Goal: Information Seeking & Learning: Learn about a topic

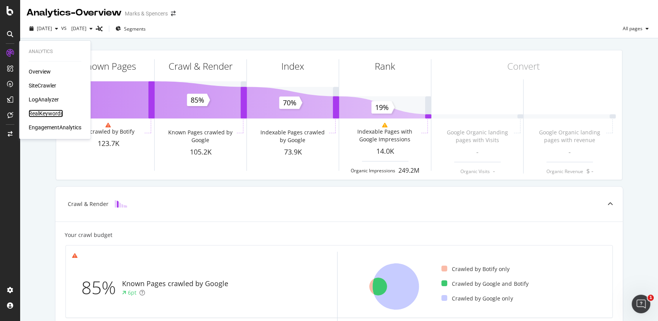
click at [45, 113] on div "RealKeywords" at bounding box center [46, 114] width 34 height 8
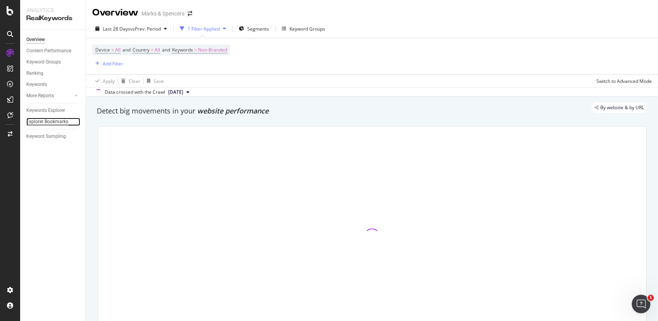
click at [53, 121] on div "Explorer Bookmarks" at bounding box center [47, 122] width 42 height 8
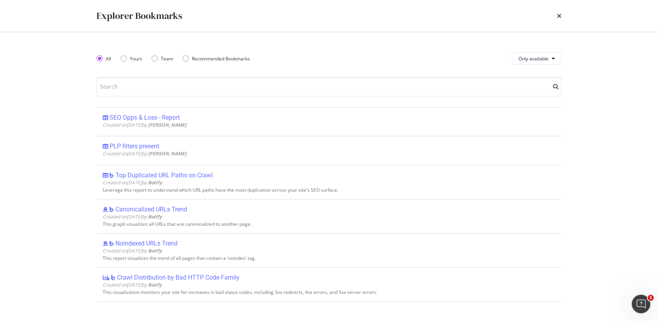
drag, startPoint x: 133, startPoint y: 145, endPoint x: 53, endPoint y: 143, distance: 79.9
click at [53, 143] on div "Explorer Bookmarks All Yours Team Recommended Bookmarks Only available SEO Opps…" at bounding box center [329, 160] width 658 height 321
click at [128, 90] on input "modal" at bounding box center [328, 86] width 465 height 19
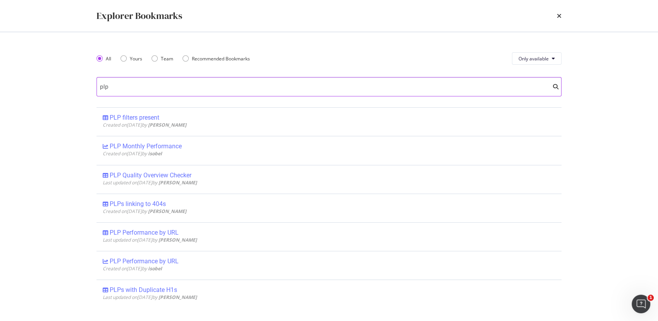
type input "plp"
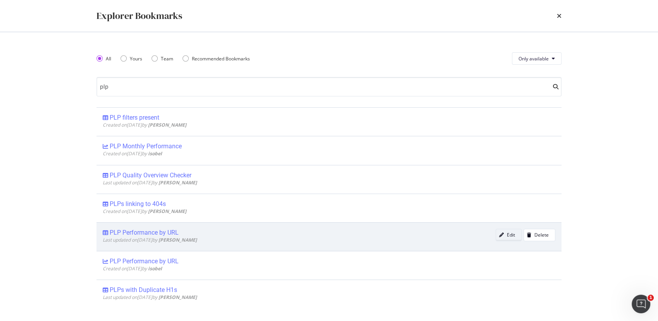
click at [499, 237] on icon "modal" at bounding box center [501, 235] width 5 height 5
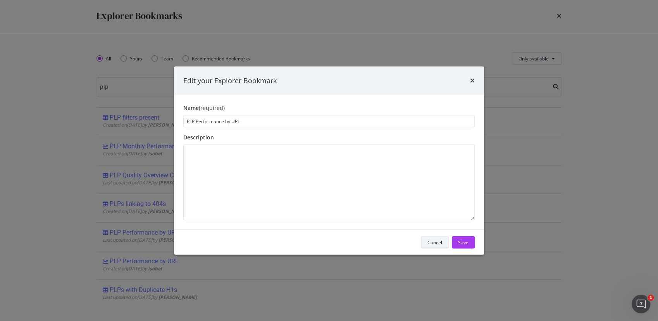
type input "PLP Performance by URL"
click at [429, 241] on div "Cancel" at bounding box center [434, 242] width 15 height 7
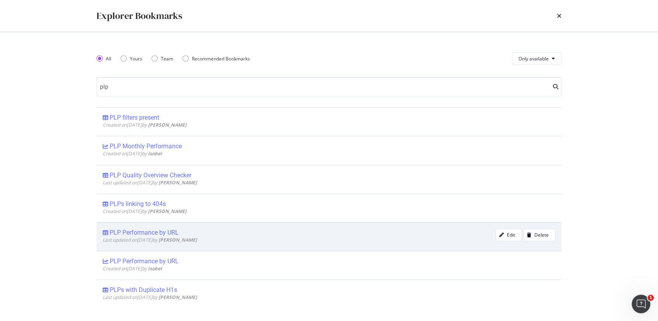
click at [150, 234] on div "PLP Performance by URL" at bounding box center [144, 233] width 69 height 8
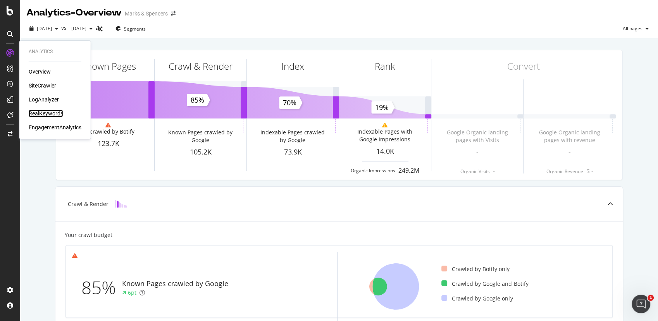
click at [39, 112] on div "RealKeywords" at bounding box center [46, 114] width 34 height 8
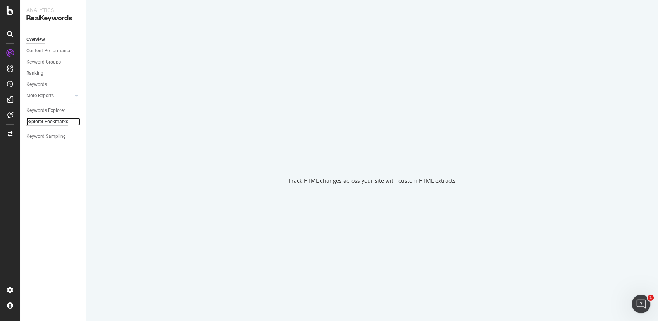
click at [53, 121] on div "Explorer Bookmarks" at bounding box center [47, 122] width 42 height 8
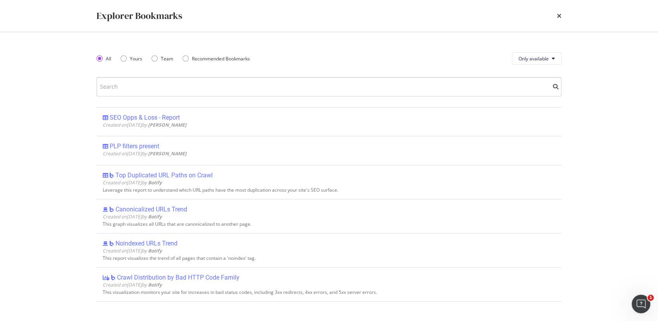
click at [208, 93] on input "modal" at bounding box center [328, 86] width 465 height 19
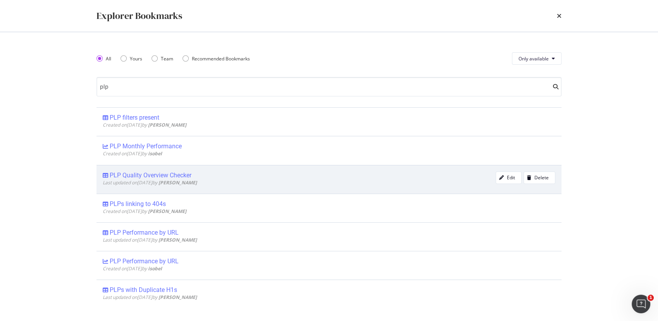
type input "plp"
click at [153, 176] on div "PLP Quality Overview Checker" at bounding box center [151, 176] width 82 height 8
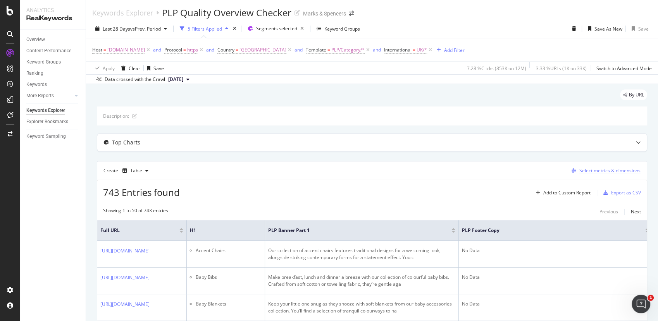
click at [598, 170] on div "Select metrics & dimensions" at bounding box center [609, 170] width 61 height 7
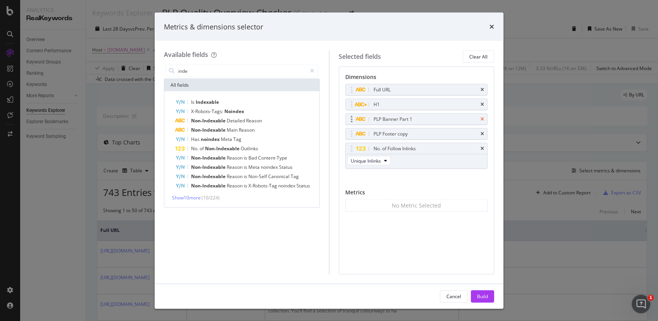
type input "inde"
click at [481, 117] on icon "times" at bounding box center [482, 119] width 3 height 5
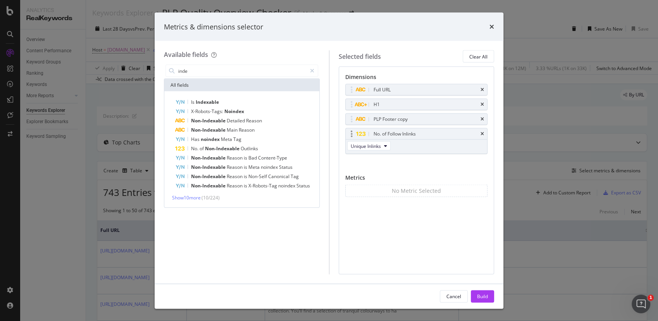
click at [479, 135] on div "No. of Follow Inlinks" at bounding box center [417, 134] width 142 height 11
click at [480, 133] on div "No. of Follow Inlinks" at bounding box center [417, 134] width 142 height 11
click at [482, 88] on icon "times" at bounding box center [482, 90] width 3 height 5
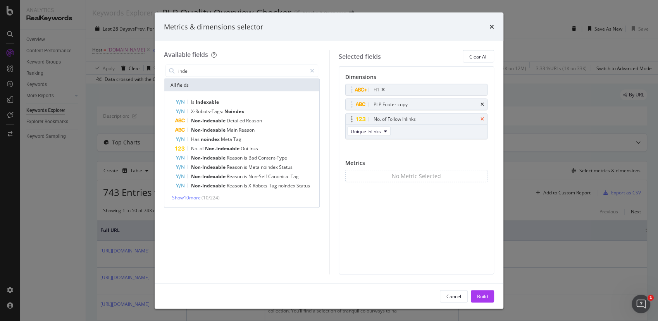
click at [481, 117] on icon "times" at bounding box center [482, 119] width 3 height 5
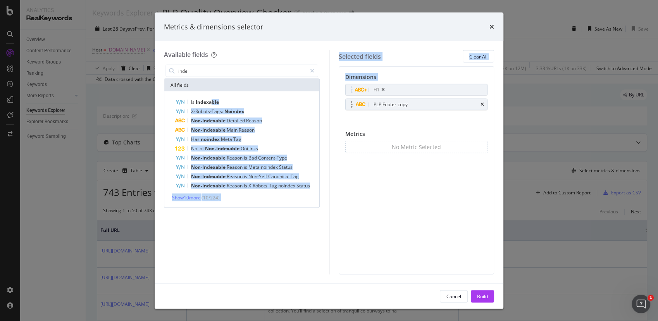
drag, startPoint x: 210, startPoint y: 100, endPoint x: 403, endPoint y: 100, distance: 193.0
click at [403, 100] on div "Available fields inde All fields Is Indexable X-Robots-Tags: Noindex Non-Indexa…" at bounding box center [329, 162] width 330 height 224
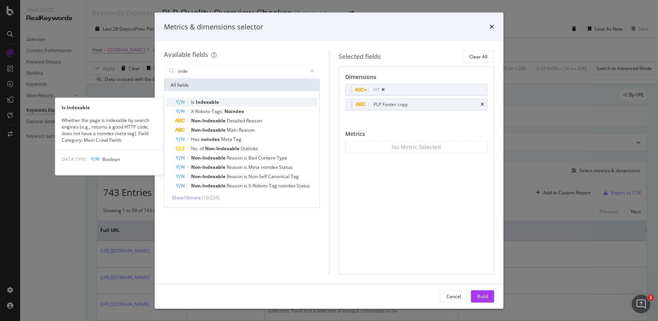
click at [206, 101] on span "Indexable" at bounding box center [207, 102] width 23 height 7
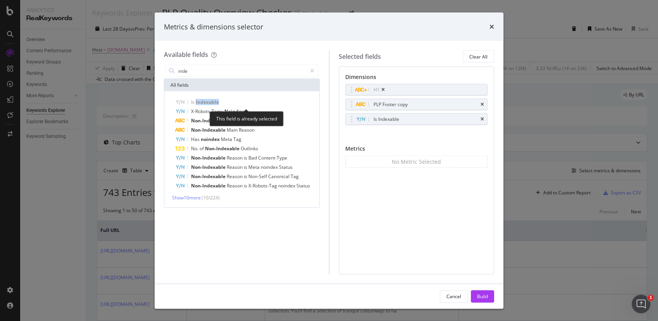
click at [206, 101] on span "Indexable" at bounding box center [207, 102] width 23 height 7
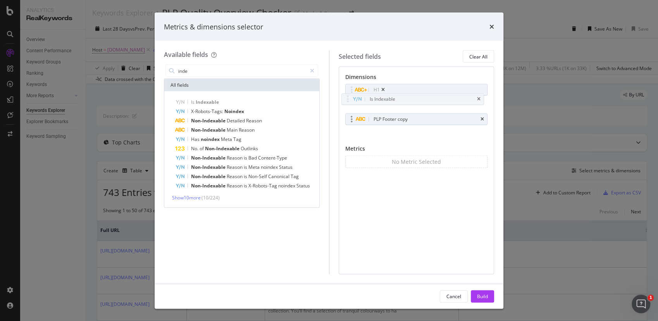
drag, startPoint x: 428, startPoint y: 119, endPoint x: 420, endPoint y: 122, distance: 8.8
click at [424, 100] on body "Analytics RealKeywords Overview Content Performance Keyword Groups Ranking Keyw…" at bounding box center [329, 160] width 658 height 321
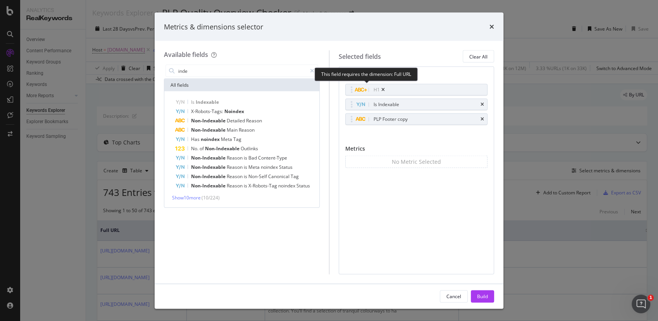
click at [380, 88] on div "H1" at bounding box center [367, 89] width 42 height 11
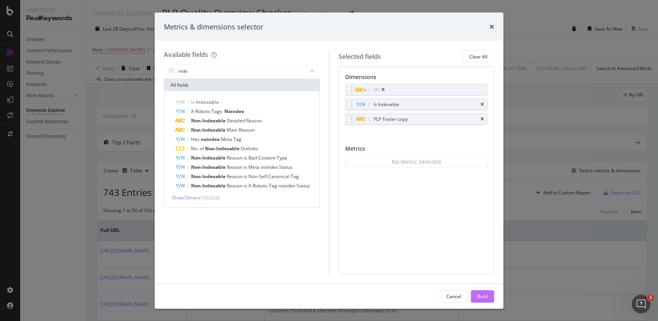
click at [487, 297] on div "Build" at bounding box center [482, 296] width 11 height 7
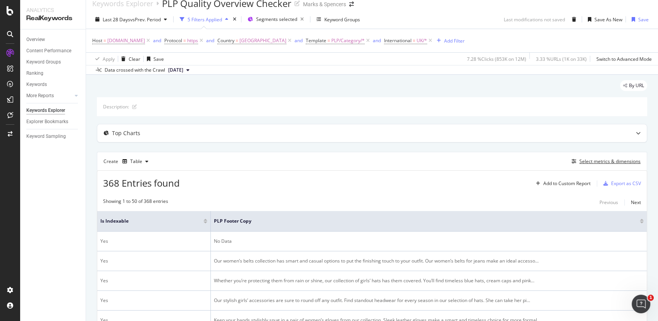
scroll to position [8, 0]
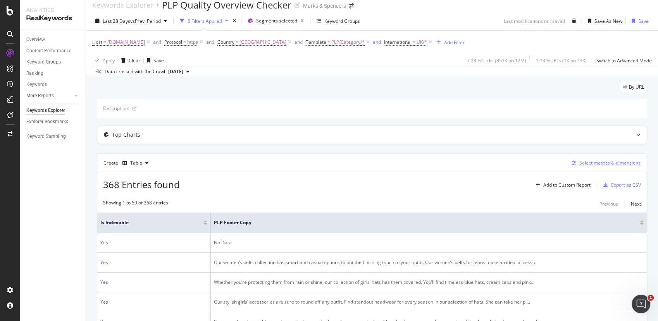
click at [610, 164] on div "Select metrics & dimensions" at bounding box center [609, 163] width 61 height 7
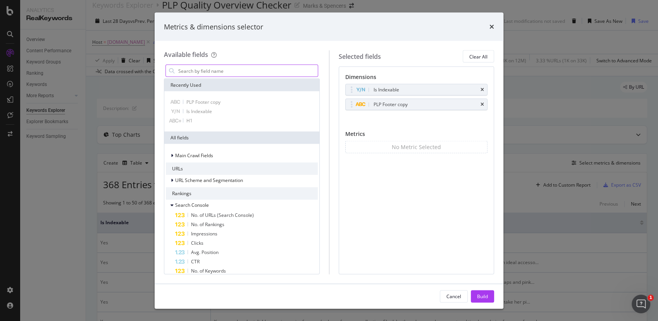
click at [193, 71] on input "modal" at bounding box center [247, 71] width 140 height 12
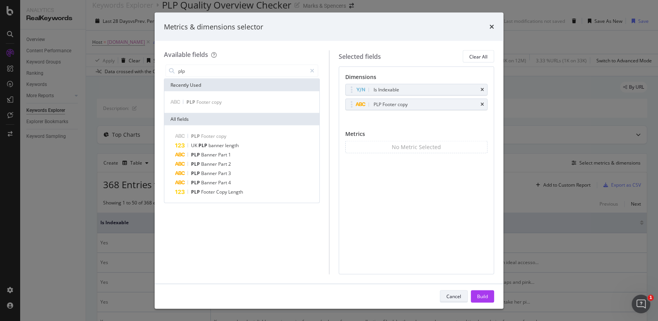
type input "plp"
click at [448, 298] on div "Cancel" at bounding box center [453, 296] width 15 height 7
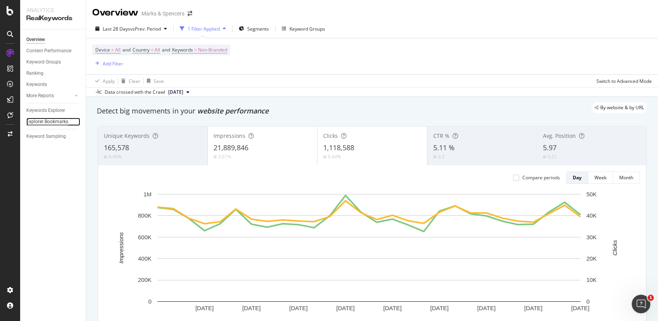
click at [54, 118] on div "Explorer Bookmarks" at bounding box center [47, 122] width 42 height 8
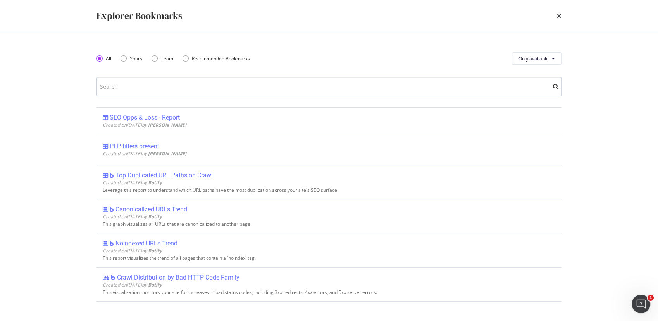
click at [164, 84] on input "modal" at bounding box center [328, 86] width 465 height 19
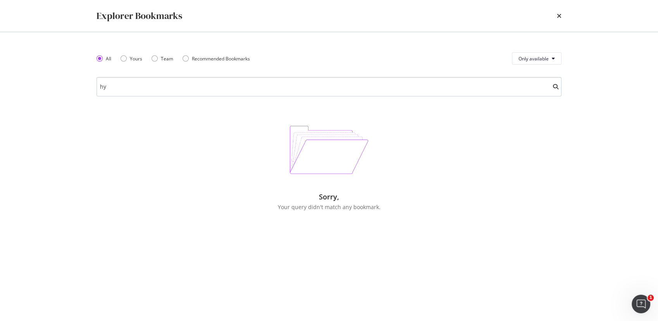
type input "h"
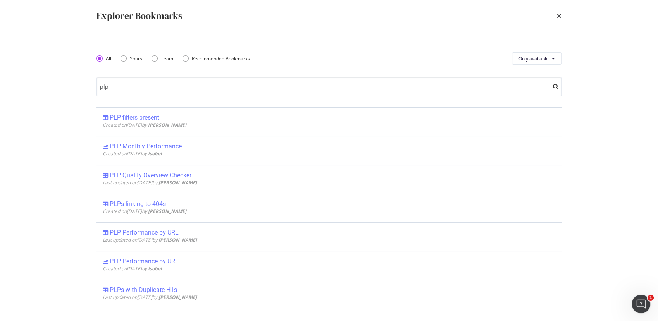
type input "plp"
click at [547, 60] on span "Only available" at bounding box center [534, 58] width 30 height 7
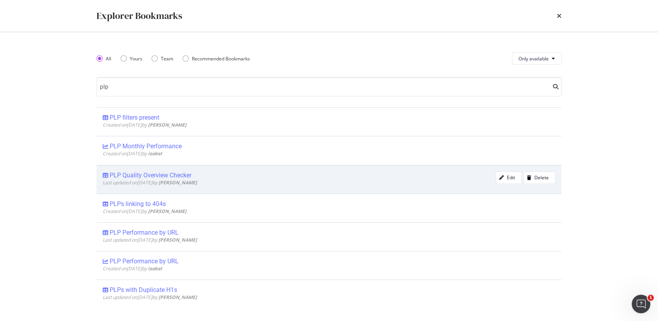
click at [152, 178] on div "PLP Quality Overview Checker" at bounding box center [151, 176] width 82 height 8
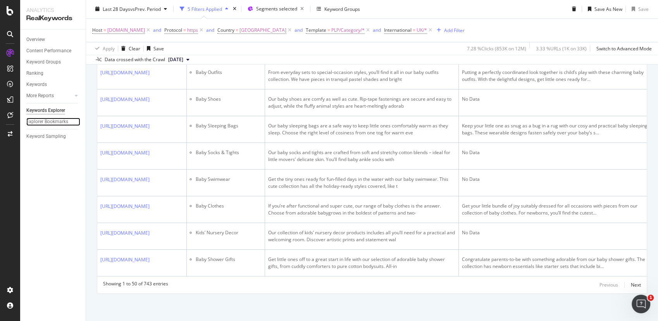
scroll to position [1303, 0]
drag, startPoint x: 654, startPoint y: 50, endPoint x: 13, endPoint y: 14, distance: 642.4
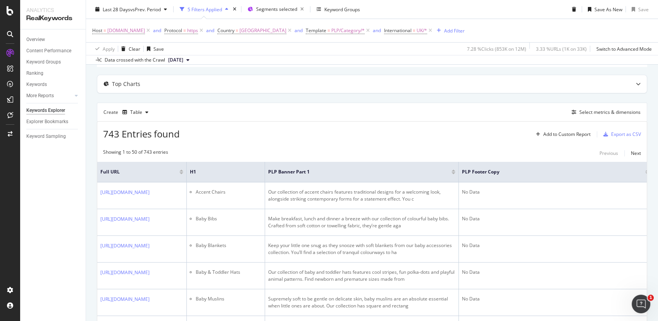
scroll to position [0, 0]
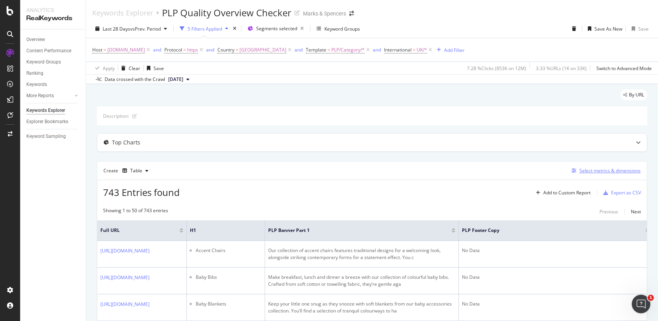
click at [595, 170] on div "Select metrics & dimensions" at bounding box center [609, 170] width 61 height 7
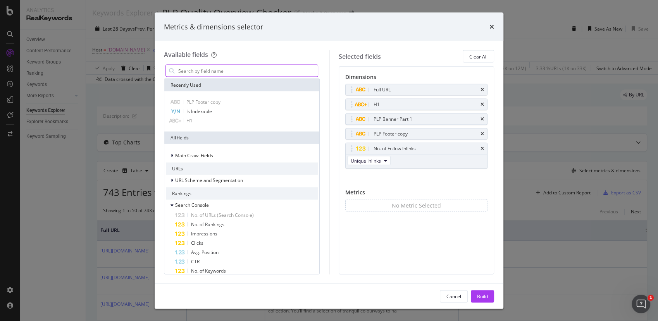
click at [195, 74] on input "modal" at bounding box center [247, 71] width 140 height 12
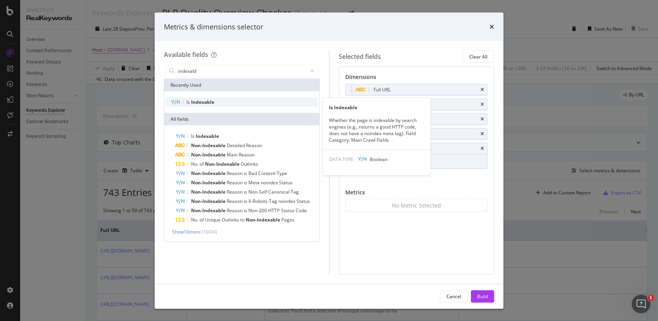
type input "indexabl"
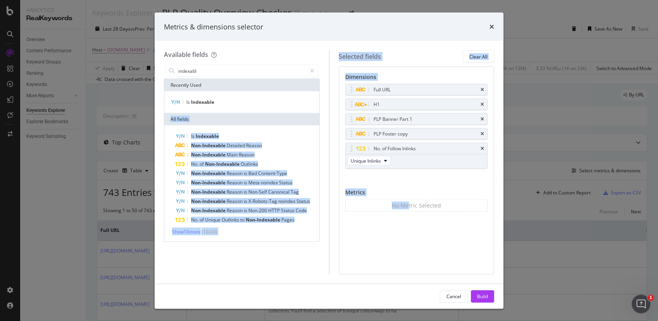
drag, startPoint x: 228, startPoint y: 101, endPoint x: 409, endPoint y: 212, distance: 211.9
click at [409, 212] on div "Available fields indexabl Recently Used Is Indexable All fields Is Indexable No…" at bounding box center [329, 162] width 330 height 224
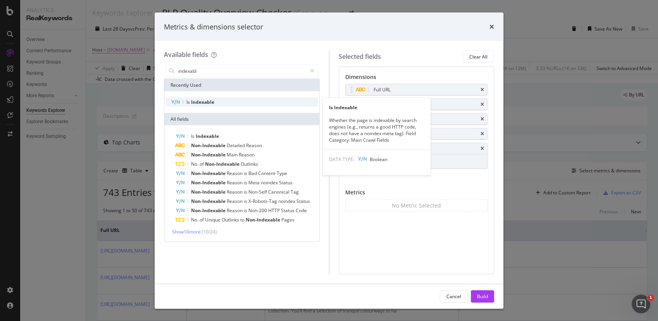
click at [198, 100] on span "Indexable" at bounding box center [202, 102] width 23 height 7
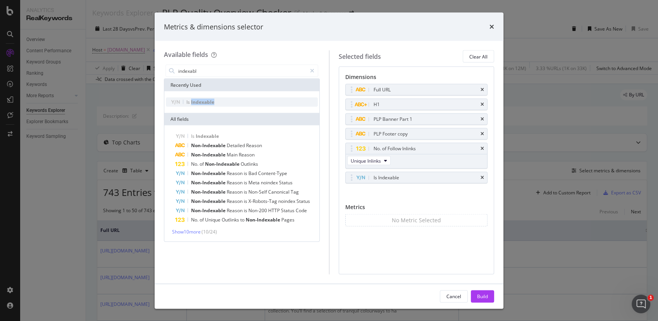
click at [198, 100] on span "Indexable" at bounding box center [202, 102] width 23 height 7
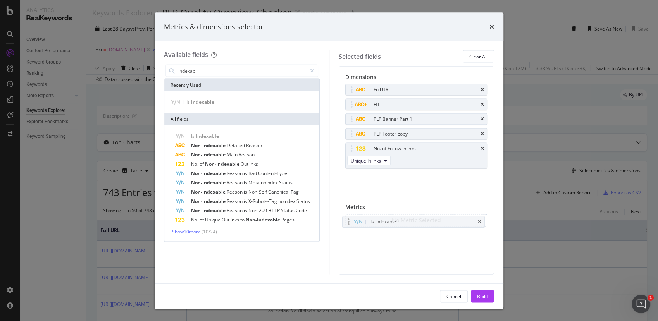
drag, startPoint x: 409, startPoint y: 176, endPoint x: 406, endPoint y: 221, distance: 45.0
click at [406, 221] on body "Analytics RealKeywords Overview Content Performance Keyword Groups Ranking Keyw…" at bounding box center [329, 160] width 658 height 321
click at [480, 147] on div "No. of Follow Inlinks" at bounding box center [417, 148] width 142 height 11
click at [482, 147] on icon "times" at bounding box center [482, 148] width 3 height 5
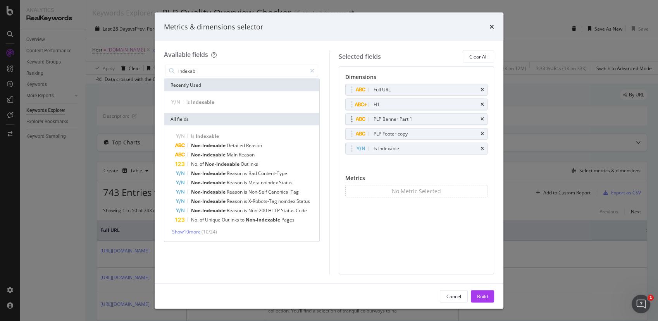
click at [479, 119] on div "PLP Banner Part 1" at bounding box center [417, 119] width 142 height 11
click at [481, 119] on icon "times" at bounding box center [482, 119] width 3 height 5
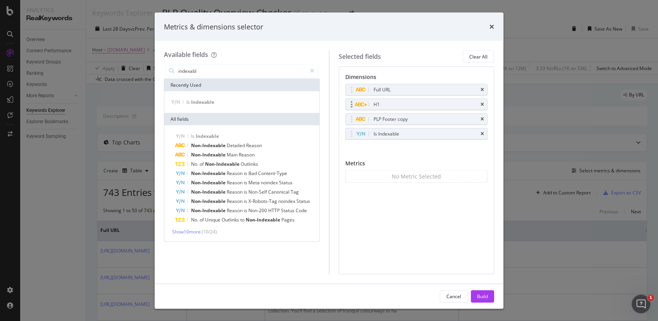
click at [480, 102] on div "H1" at bounding box center [417, 104] width 142 height 11
click at [482, 104] on icon "times" at bounding box center [482, 104] width 3 height 5
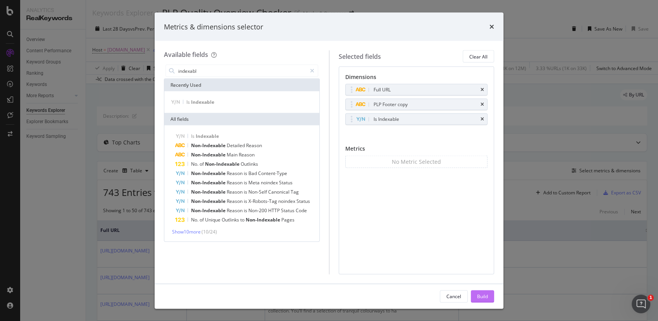
click at [481, 293] on div "Build" at bounding box center [482, 296] width 11 height 7
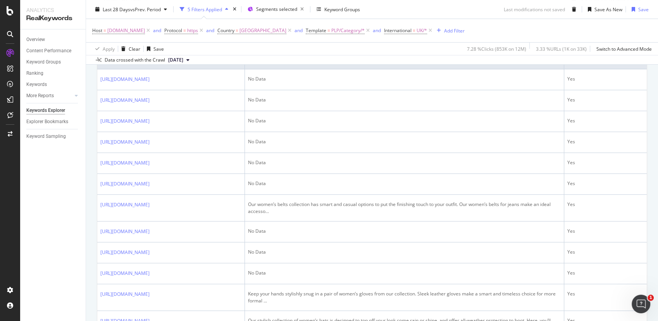
scroll to position [86, 0]
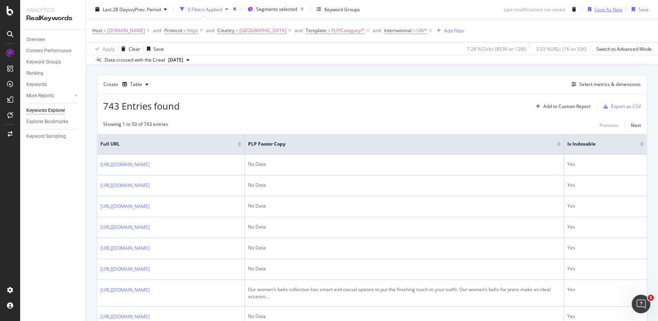
click at [603, 10] on div "Save As New" at bounding box center [608, 9] width 28 height 7
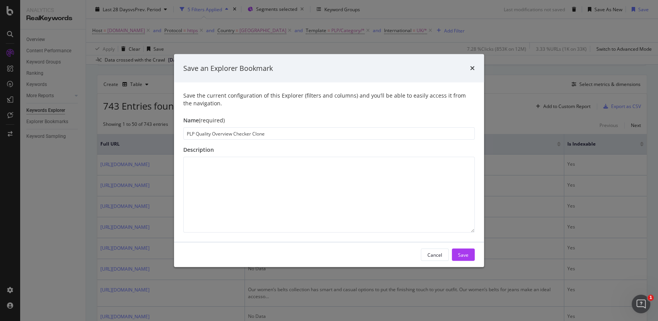
drag, startPoint x: 270, startPoint y: 133, endPoint x: 197, endPoint y: 133, distance: 72.9
click at [197, 133] on input "PLP Quality Overview Checker Clone" at bounding box center [328, 134] width 291 height 12
type input "PLP Hygiene Doc - Footer copy Indexable"
click at [463, 252] on div "Save" at bounding box center [463, 255] width 10 height 7
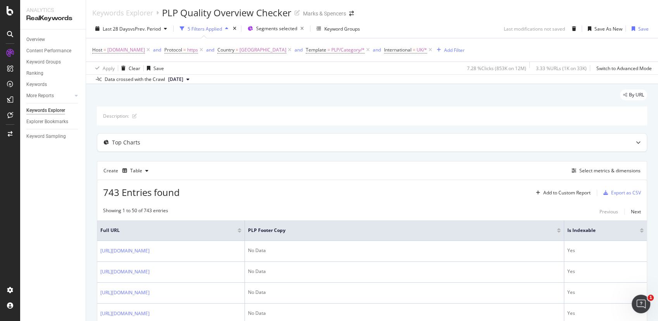
scroll to position [3, 0]
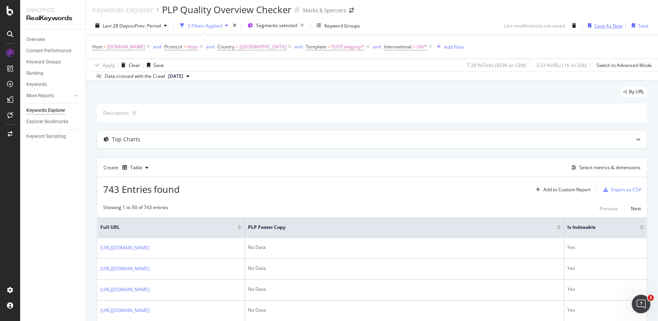
click at [594, 24] on div "Save As New" at bounding box center [608, 25] width 28 height 7
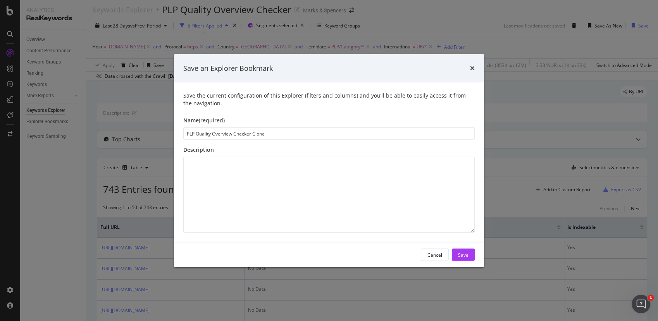
drag, startPoint x: 269, startPoint y: 133, endPoint x: 196, endPoint y: 133, distance: 73.6
click at [196, 133] on input "PLP Quality Overview Checker Clone" at bounding box center [328, 134] width 291 height 12
type input "PLP Hygiene Document - Footer Copy indexable"
click at [459, 262] on div "Cancel Save" at bounding box center [329, 255] width 310 height 25
click at [459, 257] on div "Save" at bounding box center [463, 255] width 10 height 7
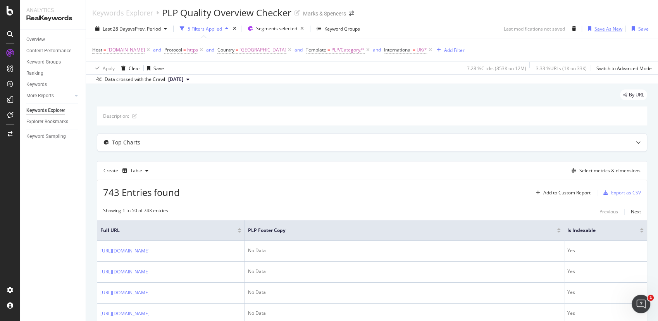
click at [608, 31] on div "Save As New" at bounding box center [608, 29] width 28 height 7
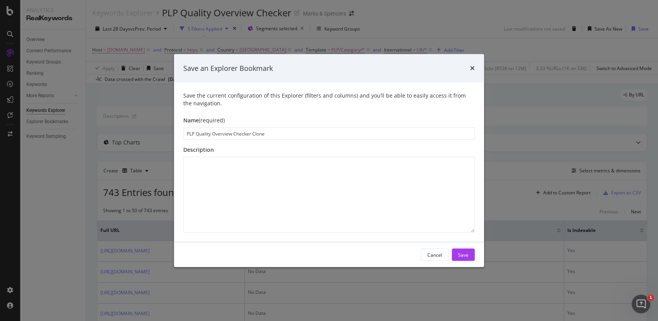
drag, startPoint x: 279, startPoint y: 133, endPoint x: 212, endPoint y: 132, distance: 66.7
click at [212, 132] on input "PLP Quality Overview Checker Clone" at bounding box center [328, 134] width 291 height 12
type input "PLP Hygiene - footer copy indexable"
click at [462, 253] on div "Save" at bounding box center [463, 255] width 10 height 7
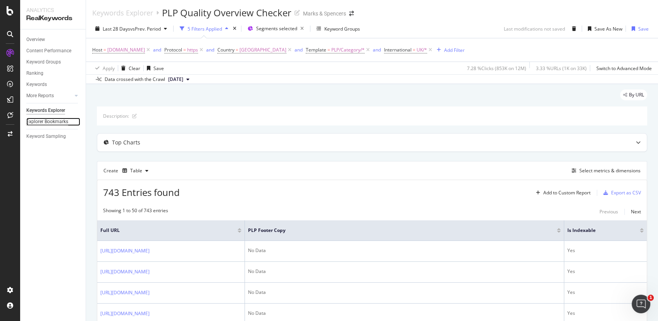
click at [39, 121] on div "Explorer Bookmarks" at bounding box center [47, 122] width 42 height 8
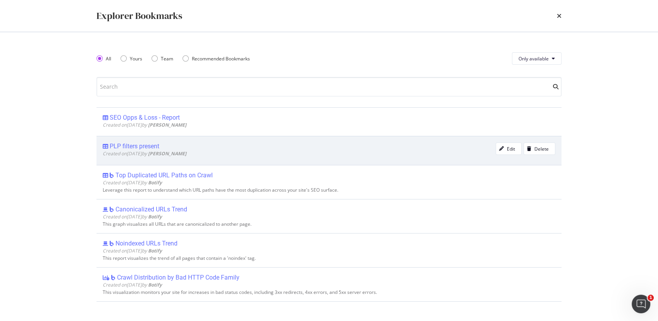
click at [140, 146] on div "PLP filters present" at bounding box center [135, 147] width 50 height 8
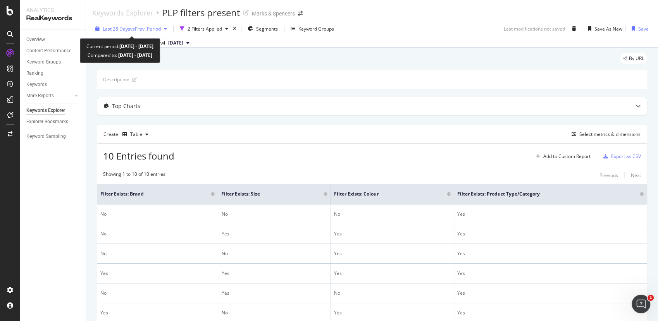
click at [130, 26] on span "vs Prev. Period" at bounding box center [145, 29] width 31 height 7
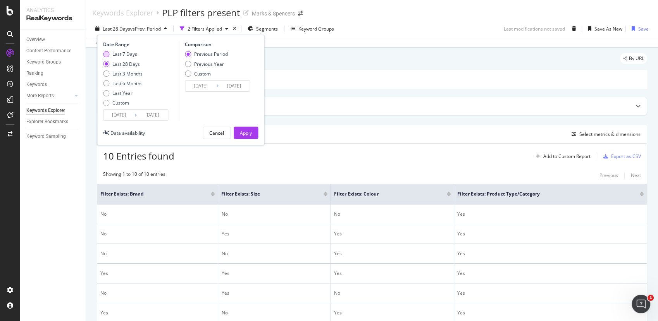
click at [130, 51] on div "Last 7 Days" at bounding box center [124, 54] width 25 height 7
type input "[DATE]"
click at [249, 133] on div "Apply" at bounding box center [246, 133] width 12 height 7
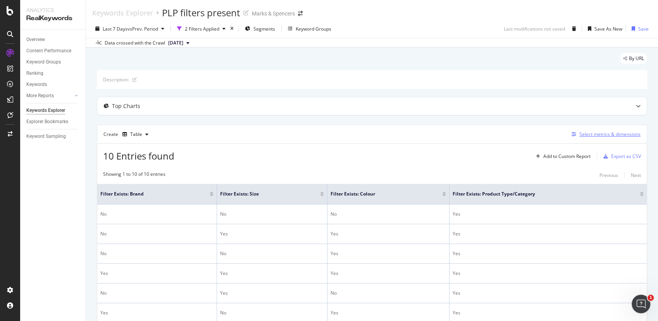
click at [605, 135] on div "Select metrics & dimensions" at bounding box center [609, 134] width 61 height 7
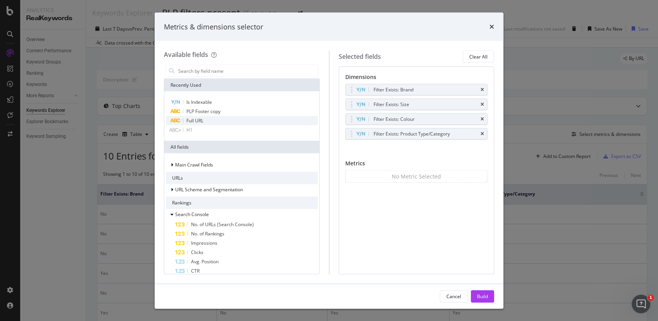
click at [188, 118] on span "Full URL" at bounding box center [194, 120] width 17 height 7
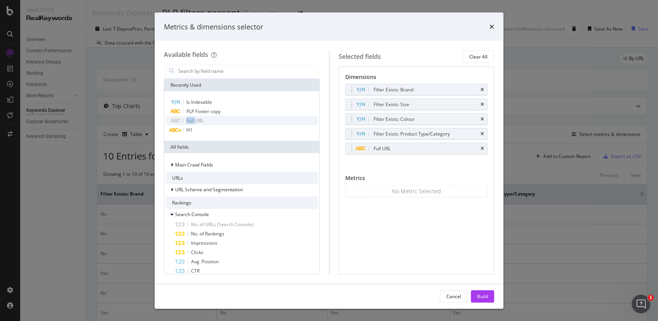
click at [188, 118] on span "Full URL" at bounding box center [194, 120] width 17 height 7
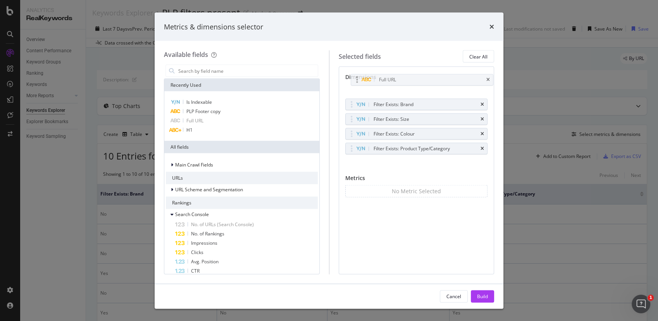
drag, startPoint x: 404, startPoint y: 147, endPoint x: 410, endPoint y: 78, distance: 68.8
click at [410, 78] on body "Analytics RealKeywords Overview Content Performance Keyword Groups Ranking Keyw…" at bounding box center [329, 160] width 658 height 321
click at [484, 293] on div "Build" at bounding box center [482, 296] width 11 height 7
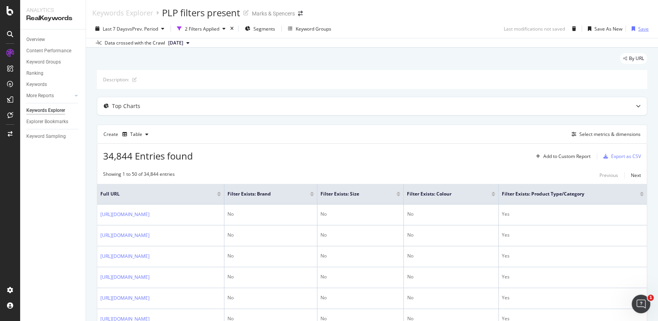
click at [638, 26] on div "Save" at bounding box center [643, 29] width 10 height 7
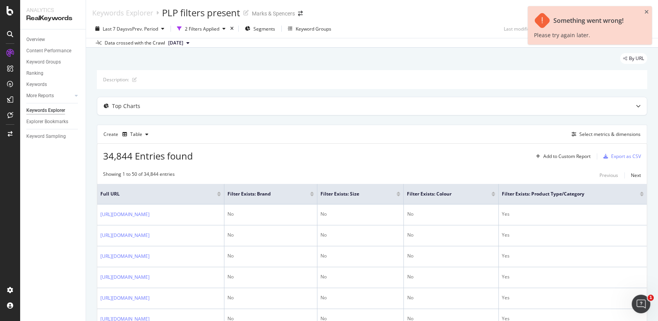
click at [436, 12] on div "Keywords Explorer PLP filters present Marks & Spencers" at bounding box center [372, 9] width 572 height 19
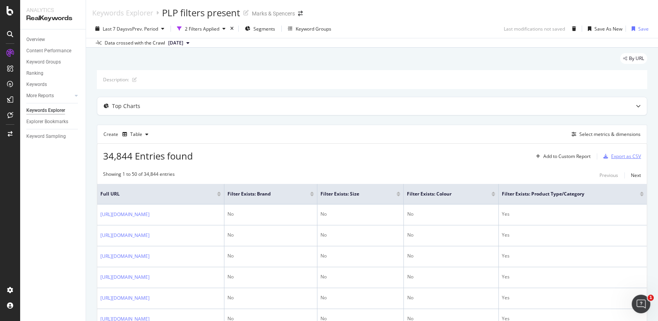
click at [612, 157] on div "Export as CSV" at bounding box center [626, 156] width 30 height 7
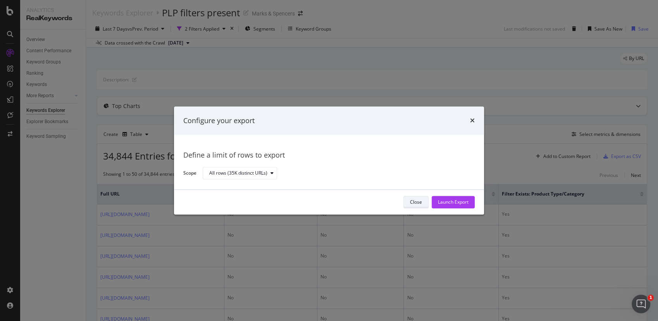
click at [412, 204] on div "Close" at bounding box center [416, 202] width 12 height 7
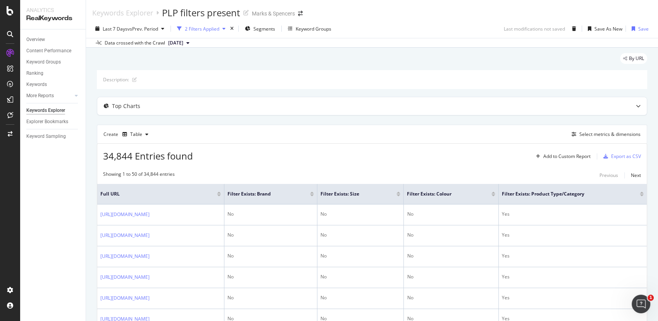
click at [223, 26] on div "button" at bounding box center [223, 28] width 9 height 5
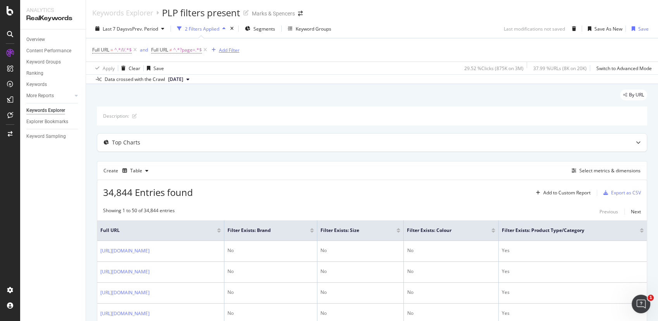
click at [229, 49] on div "Add Filter" at bounding box center [229, 50] width 21 height 7
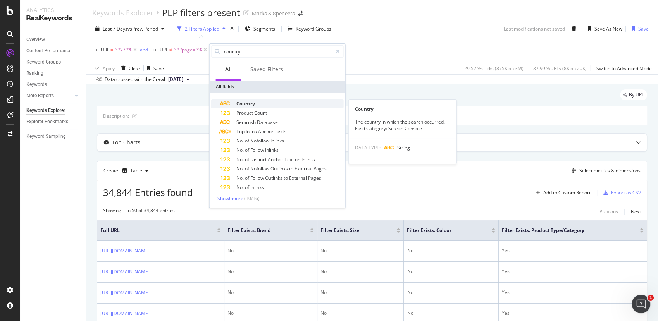
type input "country"
click at [244, 105] on span "Country" at bounding box center [245, 103] width 19 height 7
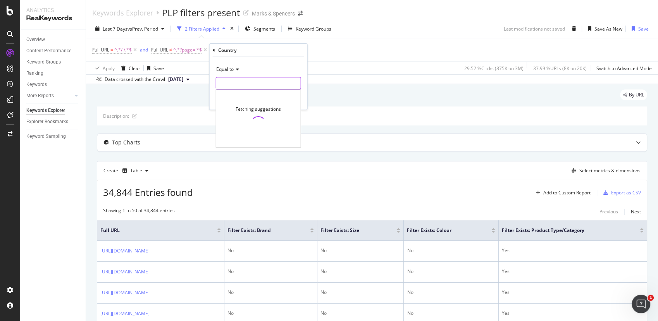
click at [238, 80] on input "text" at bounding box center [258, 83] width 84 height 12
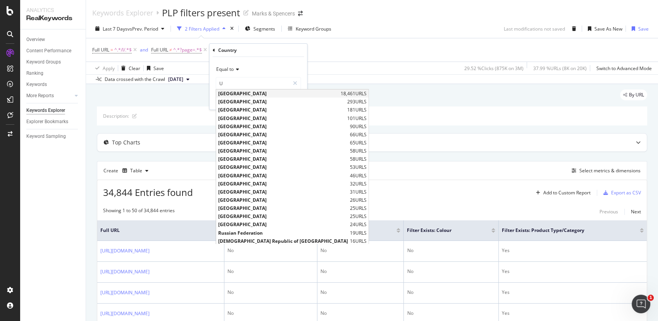
click at [234, 91] on span "[GEOGRAPHIC_DATA]" at bounding box center [278, 93] width 121 height 7
type input "[GEOGRAPHIC_DATA]"
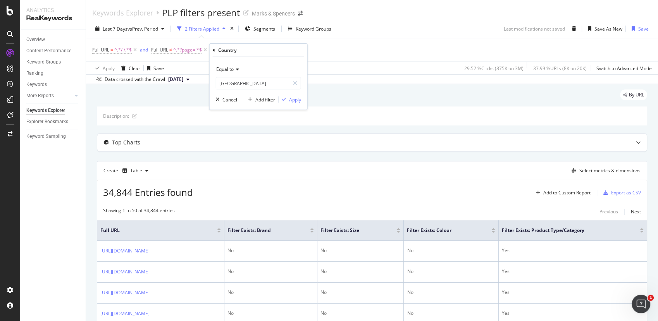
click at [289, 97] on div "Apply" at bounding box center [295, 99] width 12 height 7
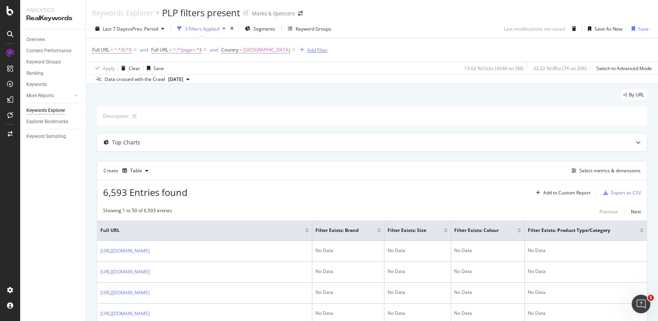
click at [307, 50] on div "Add Filter" at bounding box center [317, 50] width 21 height 7
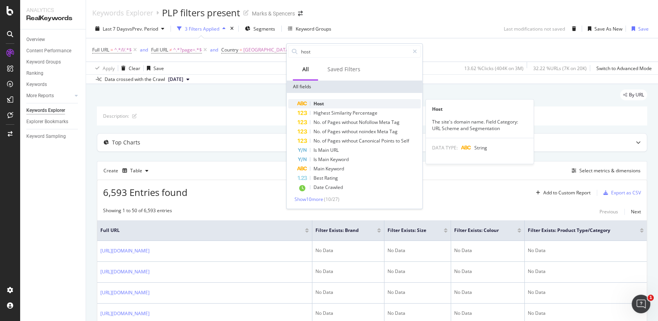
type input "host"
click at [320, 101] on span "Host" at bounding box center [319, 103] width 10 height 7
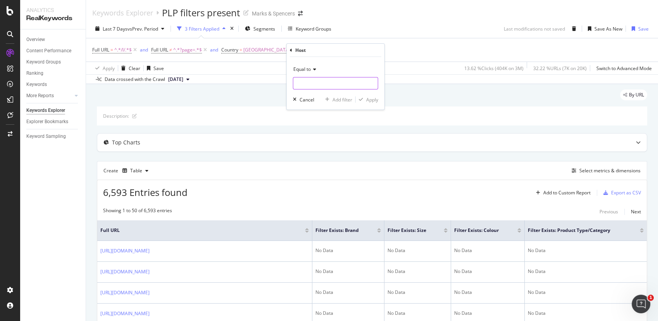
click at [303, 82] on input "text" at bounding box center [335, 83] width 84 height 12
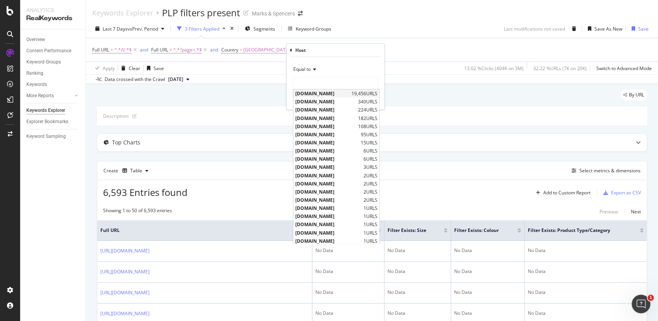
click at [327, 91] on span "[DOMAIN_NAME]" at bounding box center [322, 93] width 54 height 7
type input "[DOMAIN_NAME]"
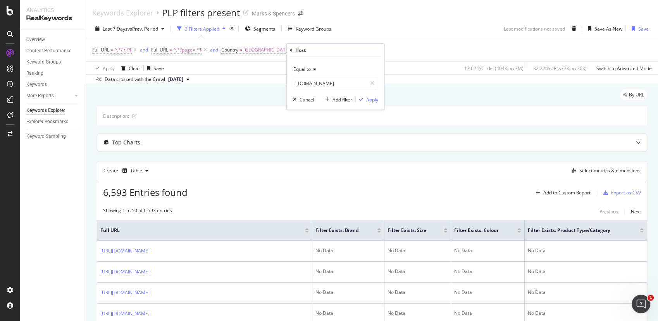
click at [363, 101] on div "button" at bounding box center [361, 99] width 10 height 5
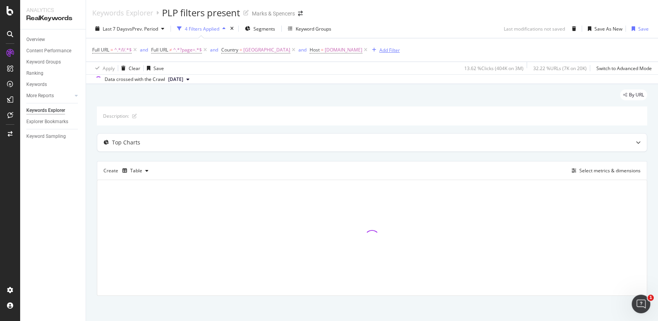
click at [397, 50] on div "Add Filter" at bounding box center [389, 50] width 21 height 7
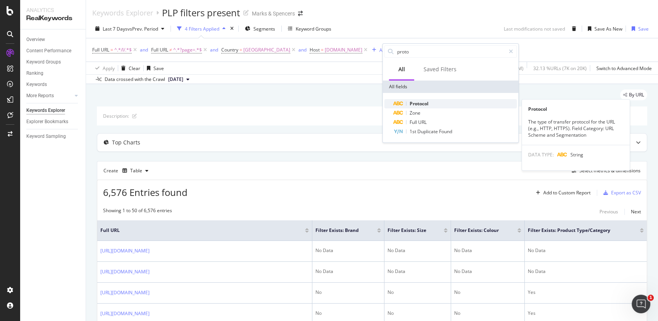
type input "proto"
click at [422, 104] on span "Protocol" at bounding box center [419, 103] width 19 height 7
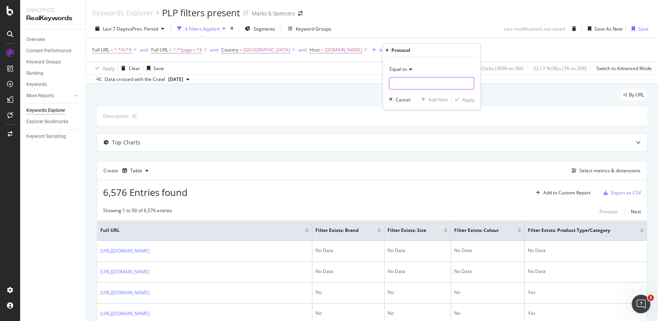
click at [406, 82] on input "text" at bounding box center [431, 83] width 84 height 12
click at [404, 93] on span "https" at bounding box center [418, 93] width 54 height 7
type input "https"
click at [467, 98] on div "Apply" at bounding box center [468, 99] width 12 height 7
click at [453, 51] on div "Add Filter" at bounding box center [443, 50] width 21 height 7
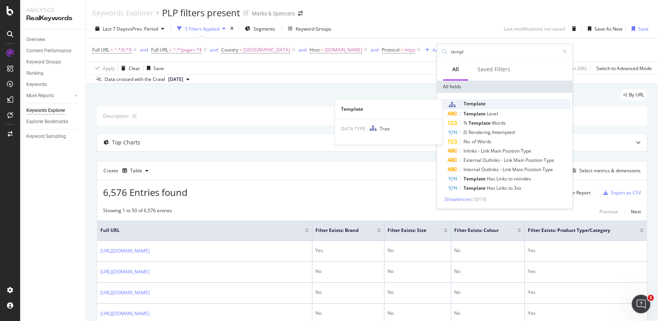
type input "templ"
click at [470, 101] on span "Template" at bounding box center [475, 103] width 22 height 7
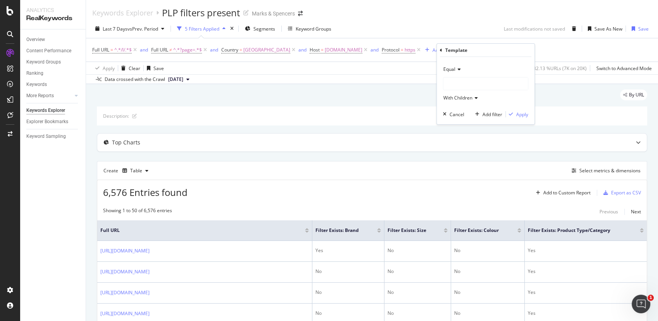
click at [461, 82] on div at bounding box center [485, 84] width 84 height 12
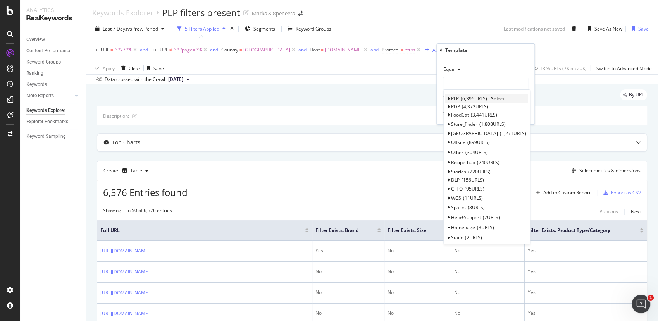
click at [460, 97] on div "PLP 6,396 URLS" at bounding box center [469, 98] width 36 height 7
click at [440, 122] on div "Equal PLP 6,396 URLS Select SEO-Facet 4,114 URLS Category 2,067 URLS Pagination…" at bounding box center [486, 90] width 98 height 67
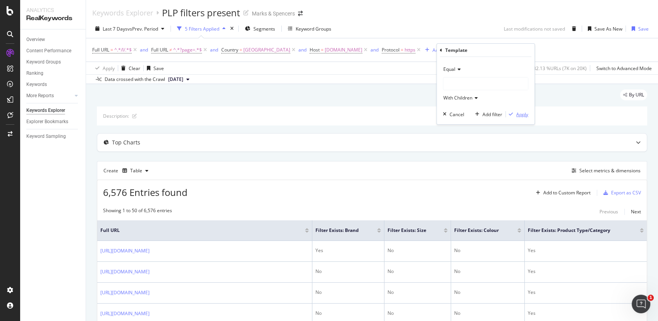
click at [517, 114] on div "Apply" at bounding box center [522, 114] width 12 height 7
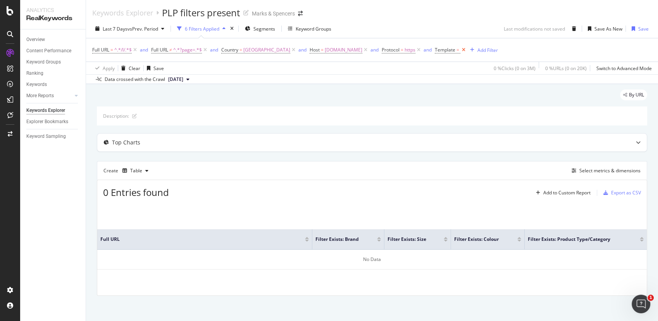
click at [467, 51] on icon at bounding box center [463, 50] width 7 height 8
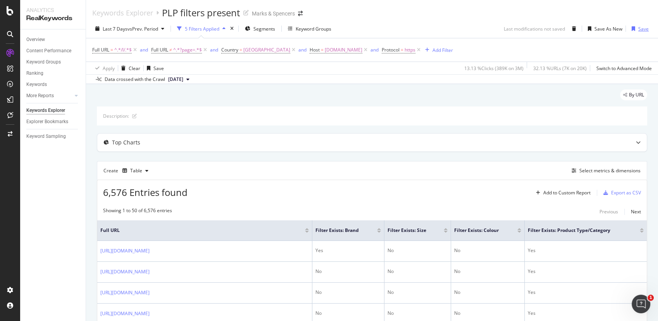
click at [629, 28] on div "button" at bounding box center [634, 28] width 10 height 5
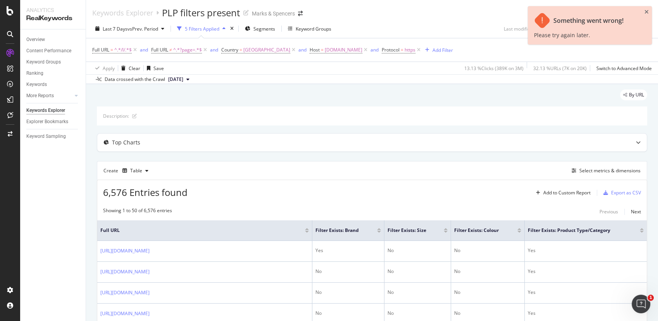
click at [510, 165] on div "Create Table Select metrics & dimensions" at bounding box center [372, 170] width 550 height 19
click at [620, 194] on div "Export as CSV" at bounding box center [626, 193] width 30 height 7
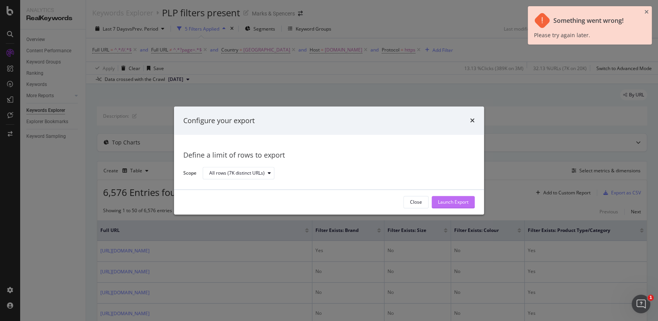
click at [443, 202] on div "Launch Export" at bounding box center [453, 202] width 31 height 7
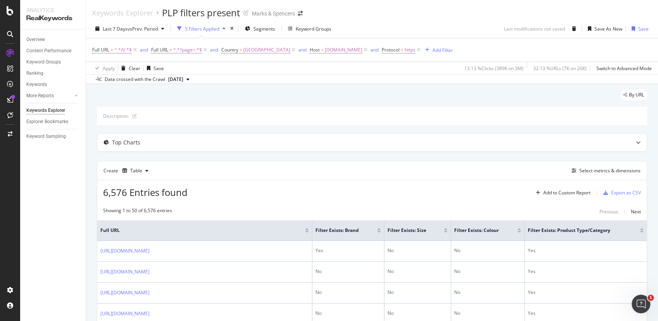
drag, startPoint x: 624, startPoint y: 0, endPoint x: 334, endPoint y: 159, distance: 330.9
click at [623, 190] on div "Export as CSV" at bounding box center [626, 193] width 30 height 7
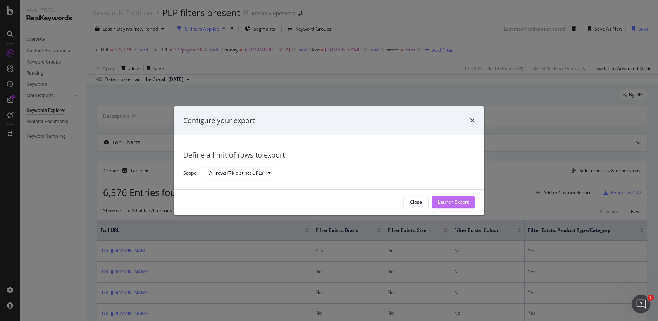
click at [450, 204] on div "Launch Export" at bounding box center [453, 202] width 31 height 7
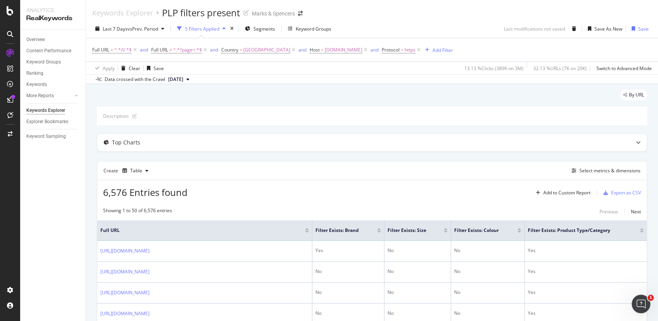
click at [391, 0] on div "Keywords Explorer PLP filters present Marks & Spencers" at bounding box center [372, 9] width 572 height 19
click at [186, 53] on span "^.*?page=.*$" at bounding box center [187, 50] width 29 height 11
click at [196, 101] on div "Add filter" at bounding box center [203, 98] width 30 height 7
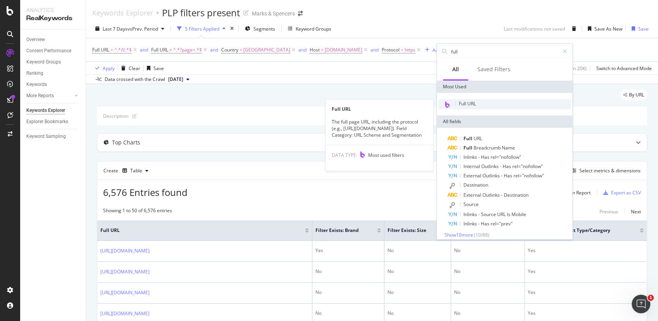
type input "full"
click at [477, 104] on div "Full URL" at bounding box center [504, 104] width 133 height 10
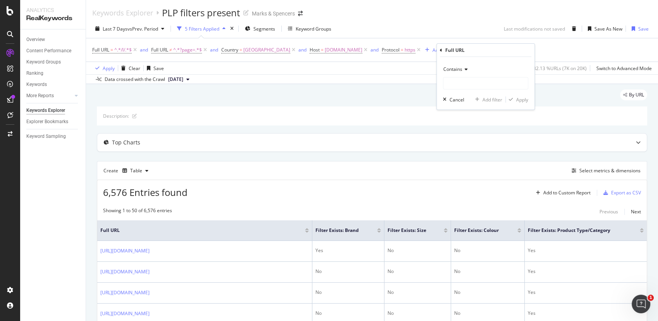
click at [467, 68] on icon at bounding box center [464, 69] width 5 height 5
click at [471, 154] on span "Doesn't contain" at bounding box center [464, 156] width 34 height 7
click at [478, 84] on input "text" at bounding box center [485, 83] width 84 height 12
type input "fs5"
click at [520, 100] on div "Apply" at bounding box center [522, 99] width 12 height 7
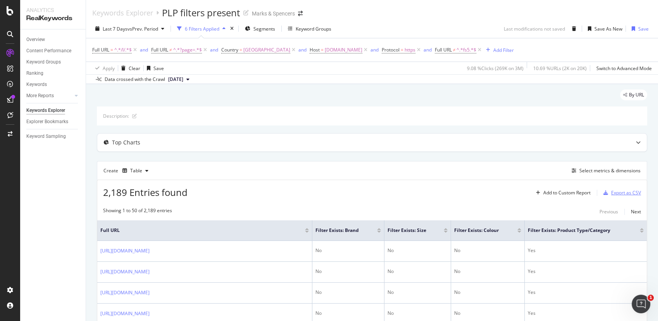
click at [611, 196] on div "Export as CSV" at bounding box center [626, 193] width 30 height 7
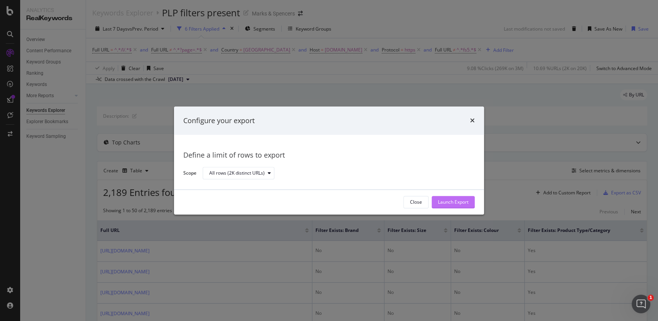
click at [445, 204] on div "Launch Export" at bounding box center [453, 202] width 31 height 7
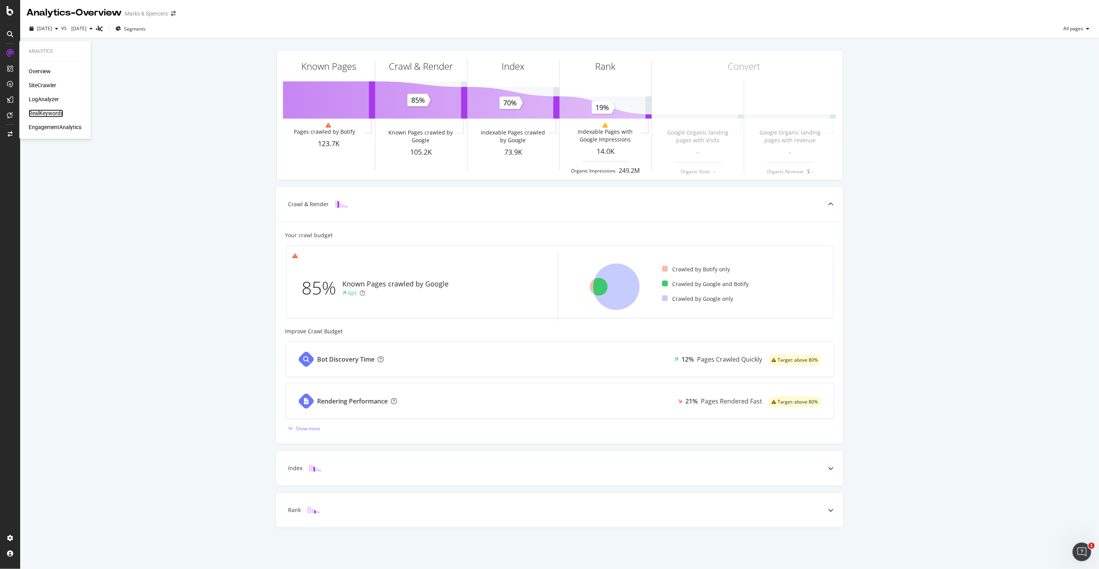
click at [41, 111] on div "RealKeywords" at bounding box center [46, 114] width 34 height 8
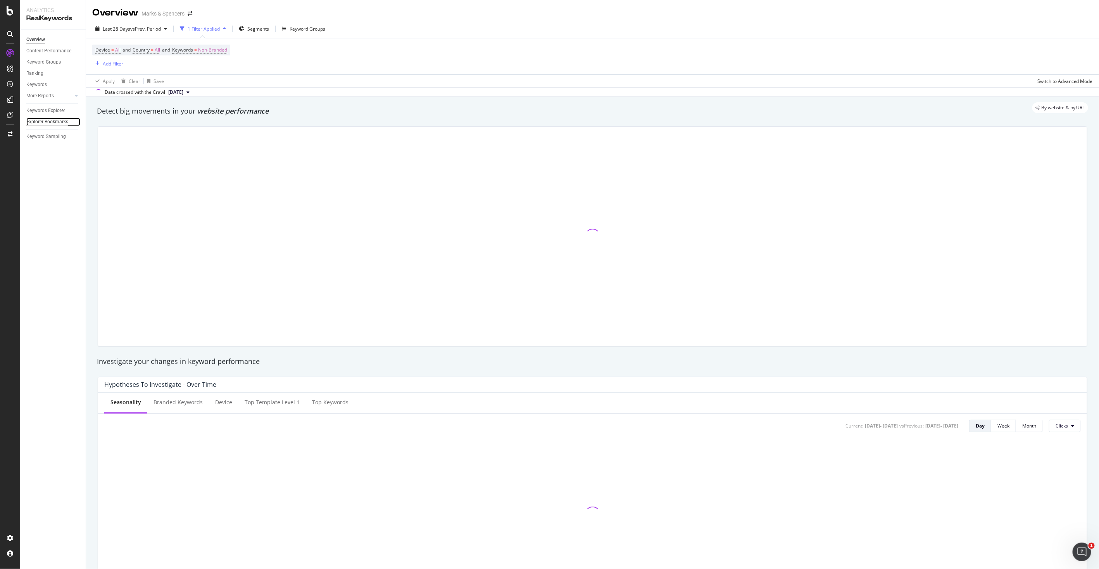
click at [51, 123] on div "Explorer Bookmarks" at bounding box center [47, 122] width 42 height 8
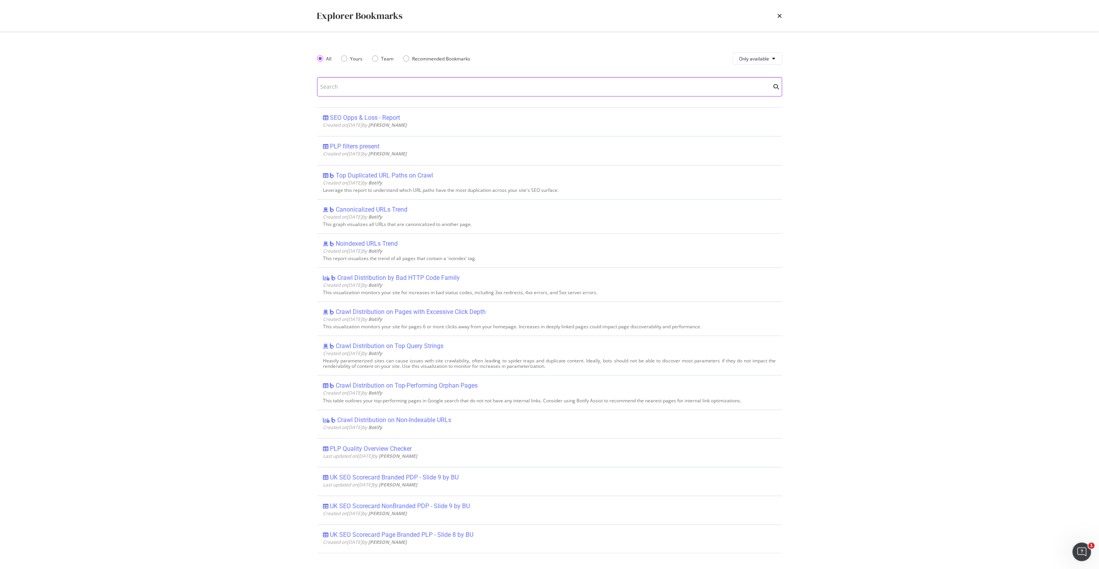
click at [391, 87] on input "modal" at bounding box center [549, 86] width 465 height 19
click at [348, 55] on div "Yours" at bounding box center [352, 58] width 22 height 7
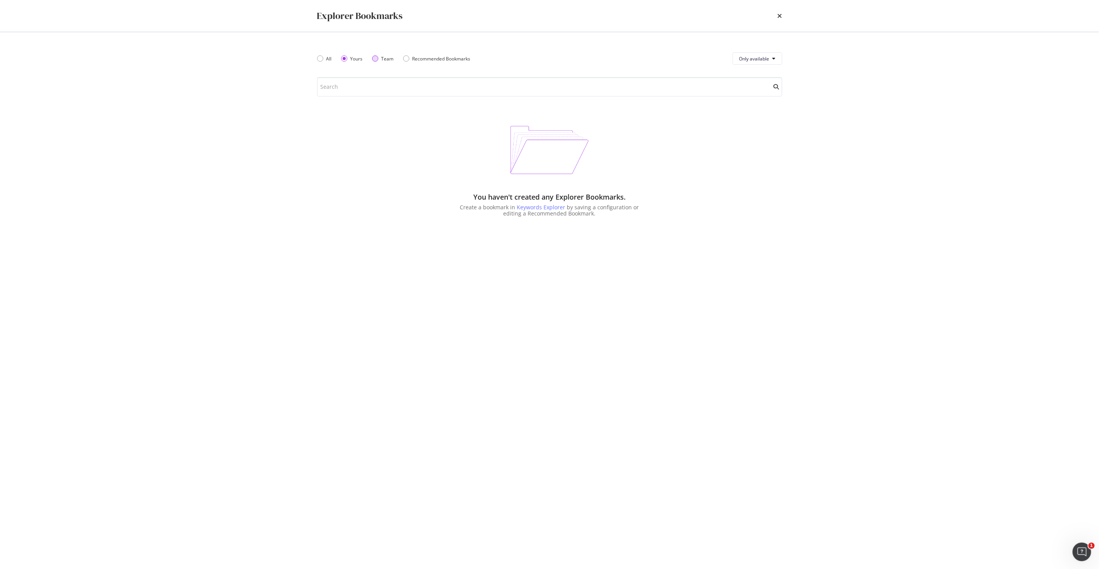
click at [378, 59] on div "Team" at bounding box center [383, 58] width 22 height 7
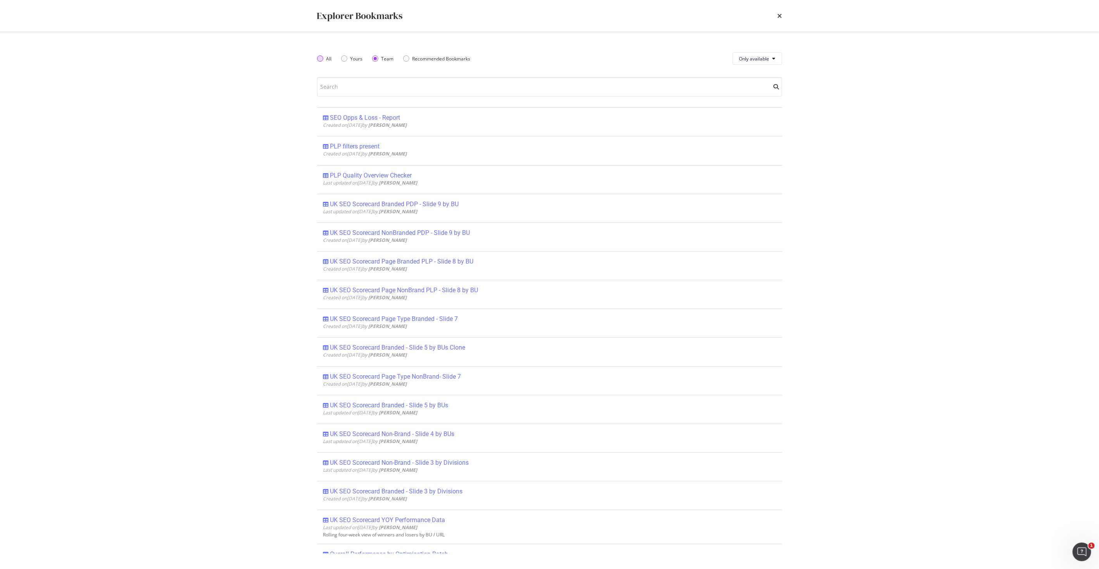
click at [319, 60] on div "All" at bounding box center [320, 58] width 6 height 6
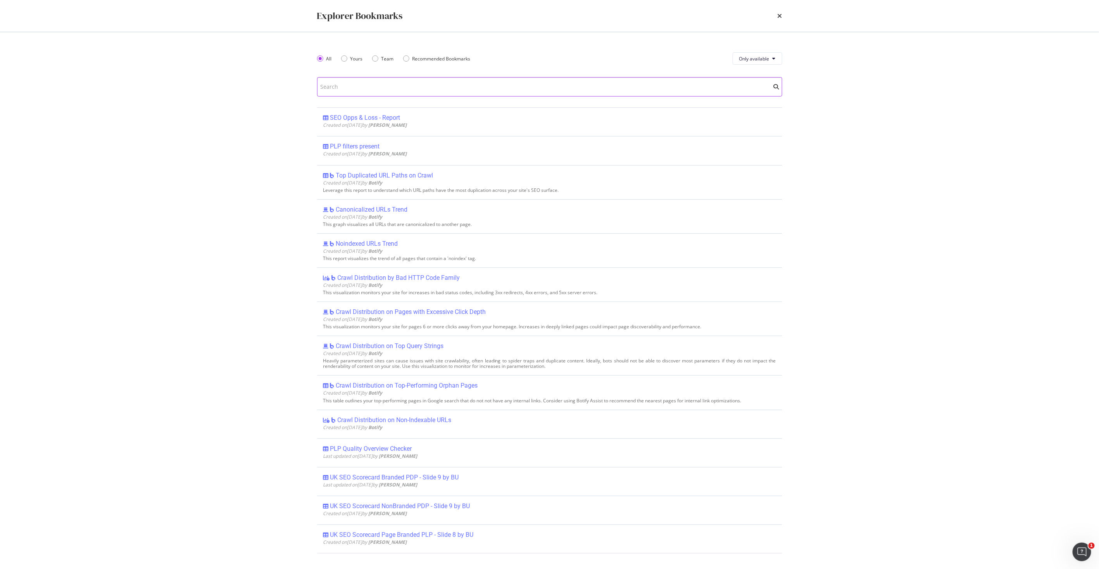
click at [341, 80] on input "modal" at bounding box center [549, 86] width 465 height 19
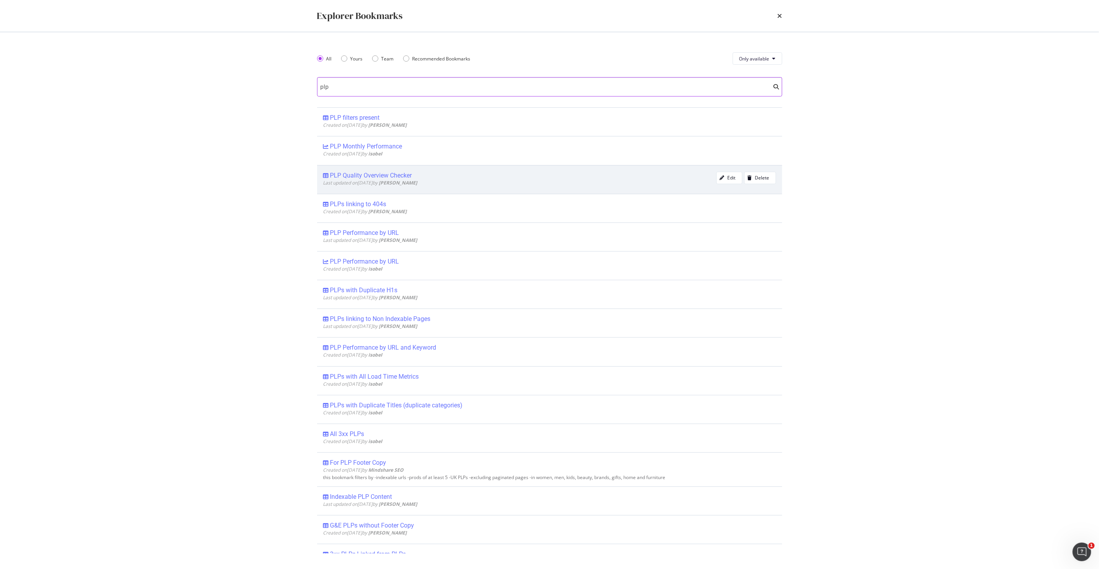
type input "plp"
click at [373, 172] on div "PLP Quality Overview Checker" at bounding box center [371, 176] width 82 height 8
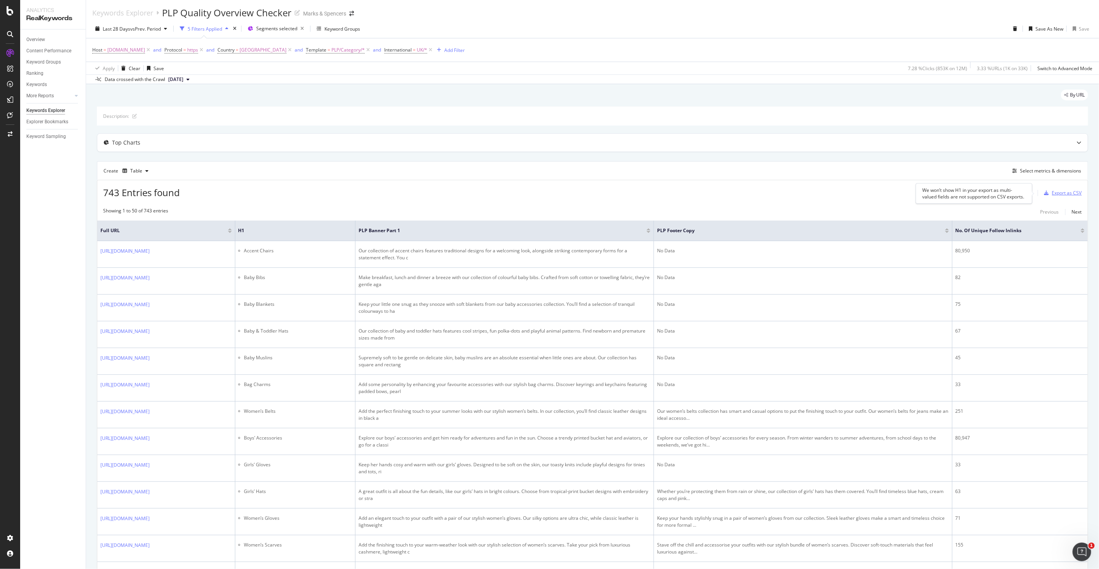
click at [658, 198] on div "Export as CSV" at bounding box center [1061, 193] width 41 height 12
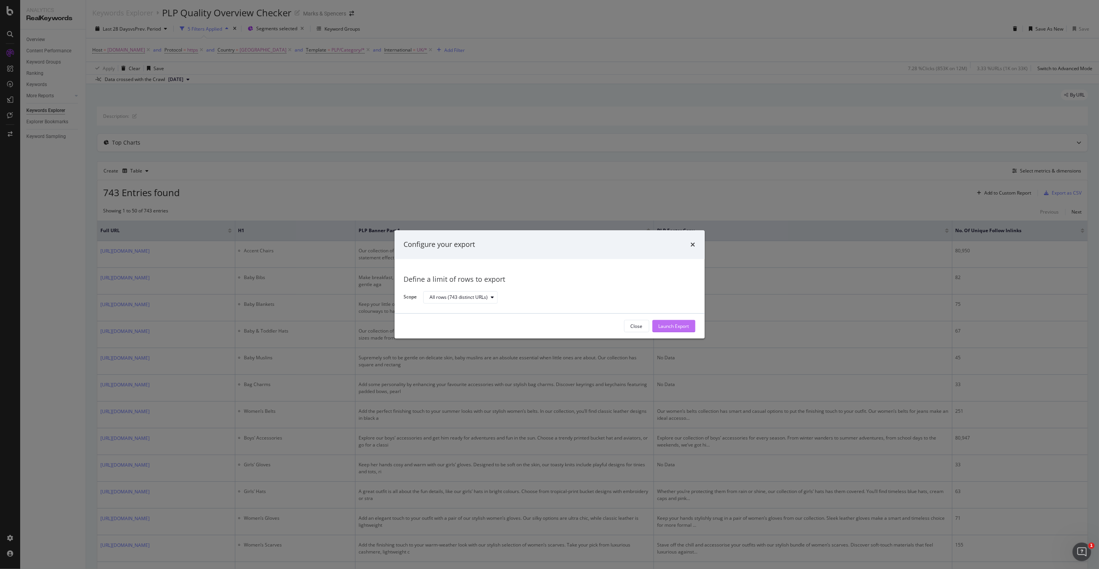
click at [658, 321] on div "Launch Export" at bounding box center [673, 326] width 31 height 7
